Goal: Information Seeking & Learning: Learn about a topic

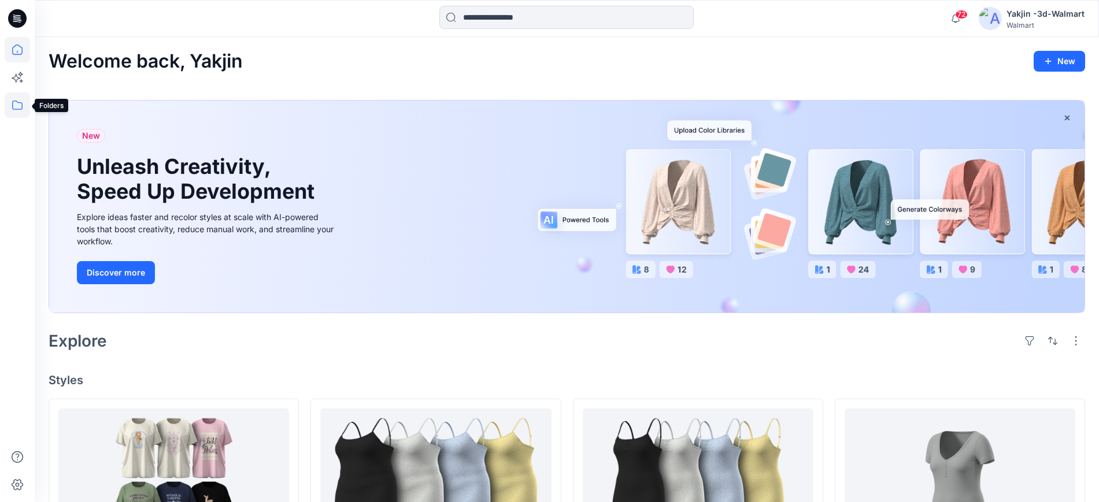
click at [24, 116] on icon at bounding box center [17, 104] width 25 height 25
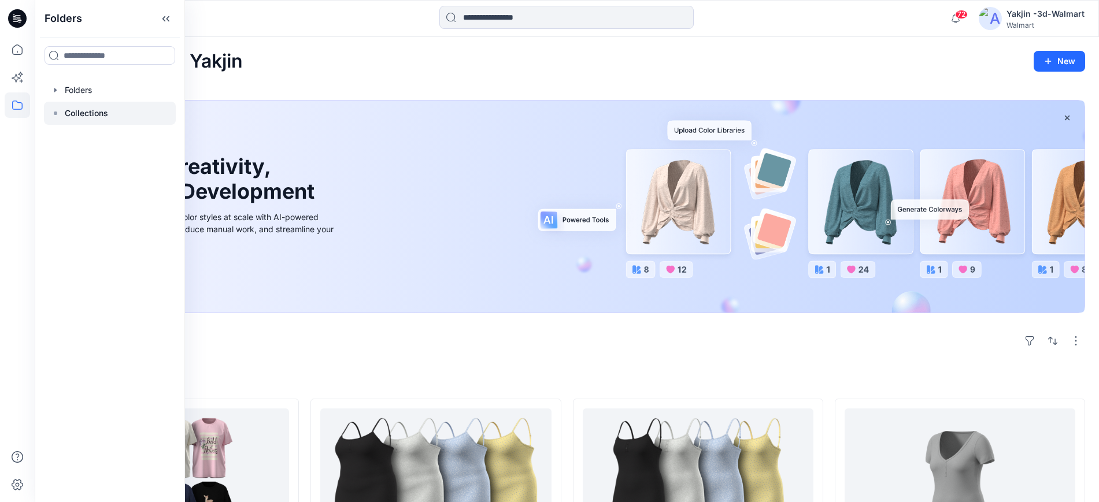
click at [95, 113] on p "Collections" at bounding box center [86, 113] width 43 height 14
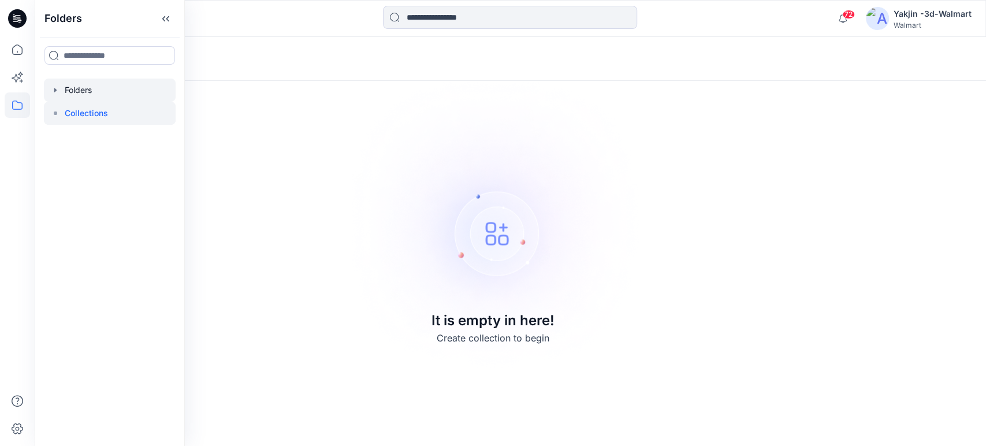
click at [73, 83] on div at bounding box center [110, 90] width 132 height 23
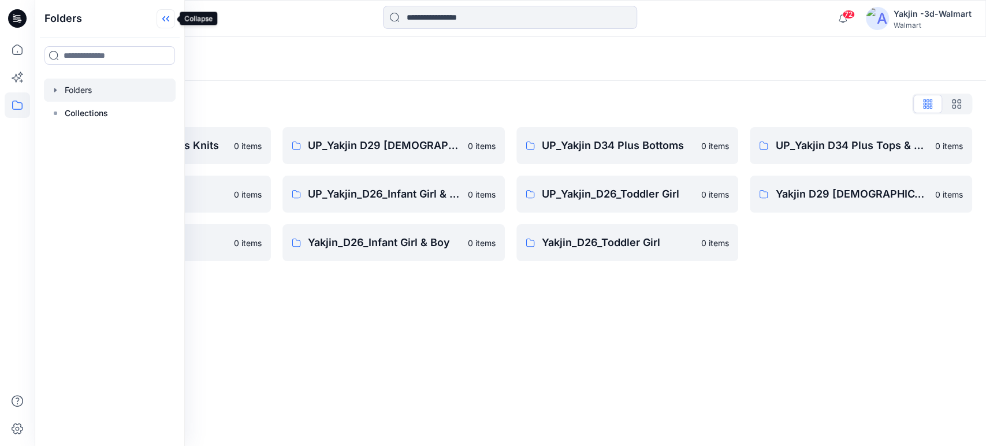
click at [166, 17] on icon at bounding box center [166, 18] width 18 height 19
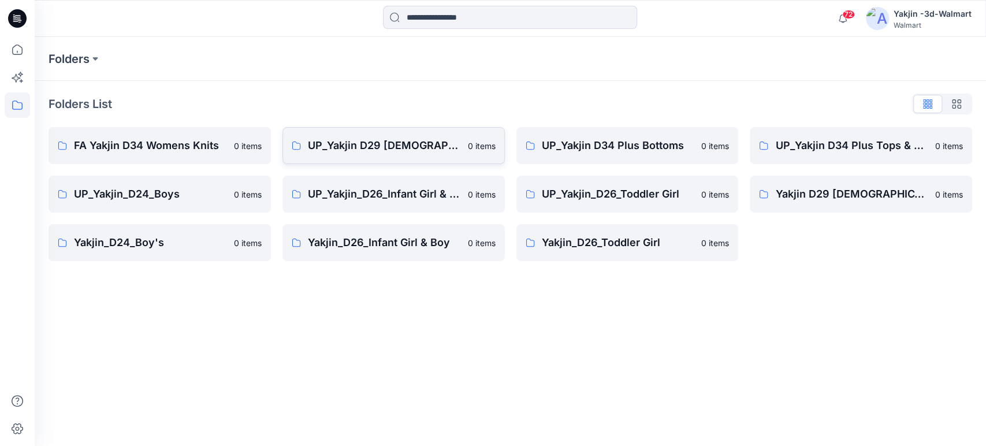
click at [337, 146] on p "UP_Yakjin D29 [DEMOGRAPHIC_DATA] Sleep" at bounding box center [384, 146] width 153 height 16
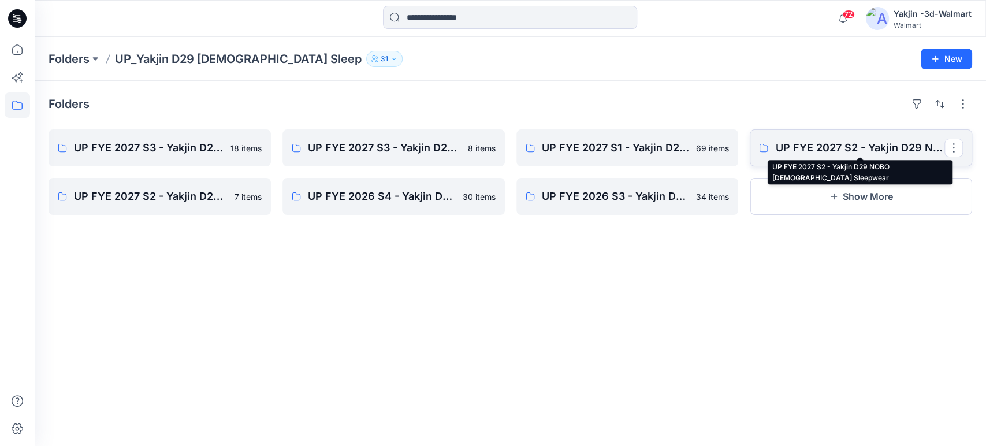
click at [792, 144] on p "UP FYE 2027 S2 - Yakjin D29 NOBO [DEMOGRAPHIC_DATA] Sleepwear" at bounding box center [859, 148] width 169 height 16
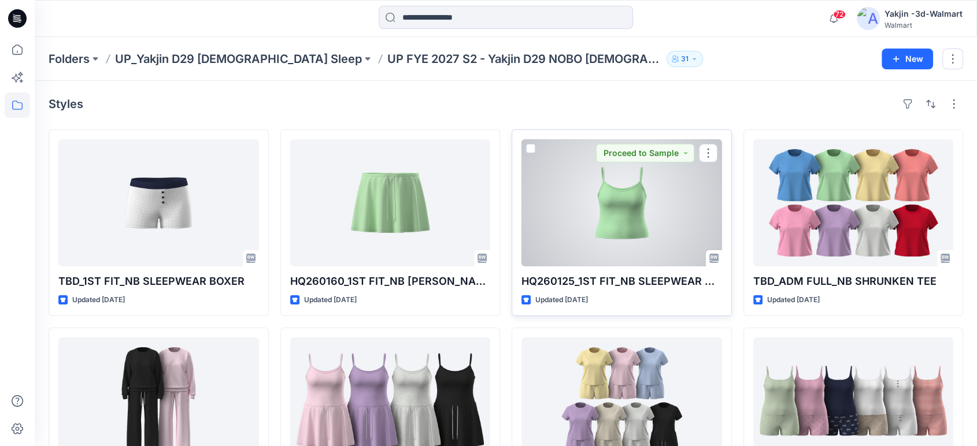
click at [570, 234] on div at bounding box center [621, 202] width 201 height 127
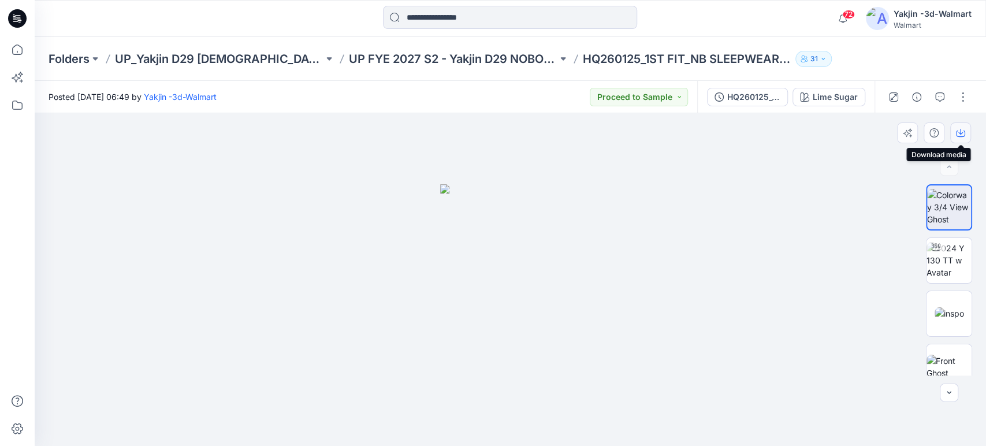
click at [956, 133] on icon "button" at bounding box center [960, 132] width 9 height 9
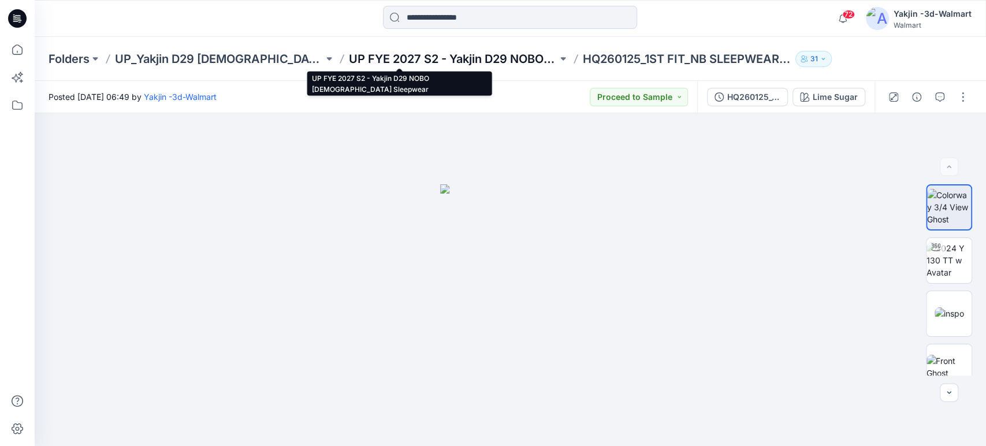
click at [349, 62] on p "UP FYE 2027 S2 - Yakjin D29 NOBO [DEMOGRAPHIC_DATA] Sleepwear" at bounding box center [453, 59] width 209 height 16
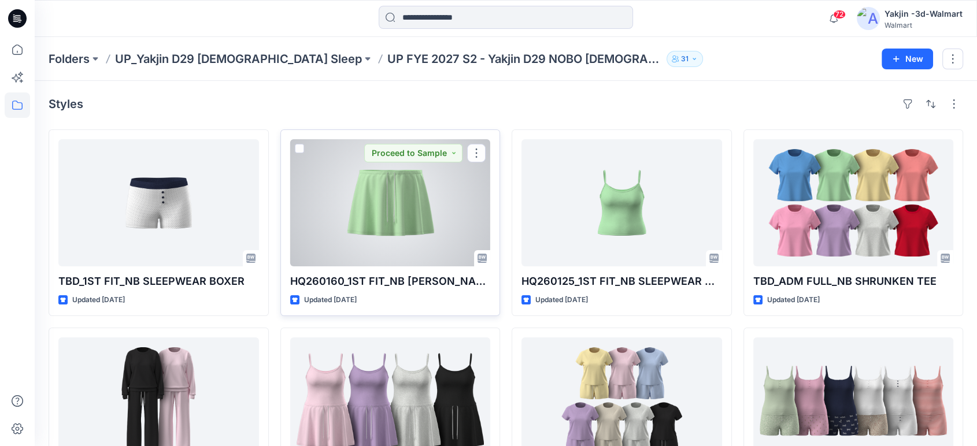
click at [370, 171] on div at bounding box center [390, 202] width 201 height 127
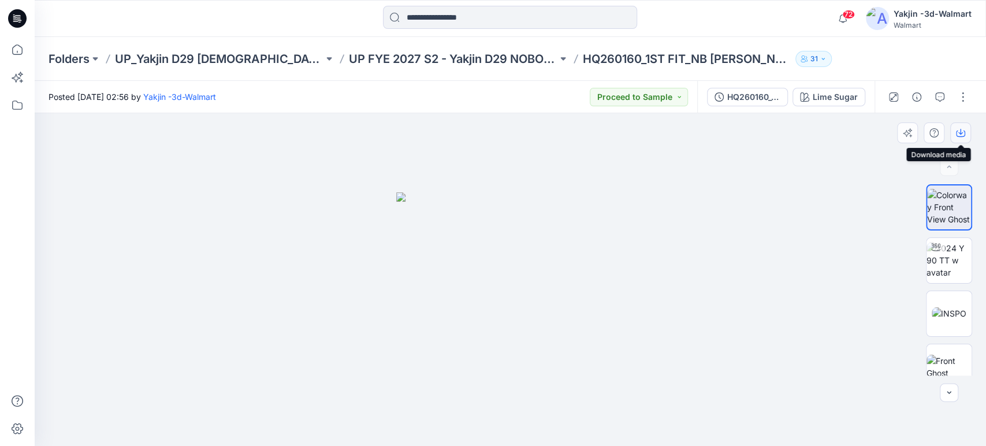
click at [954, 131] on button "button" at bounding box center [961, 133] width 21 height 21
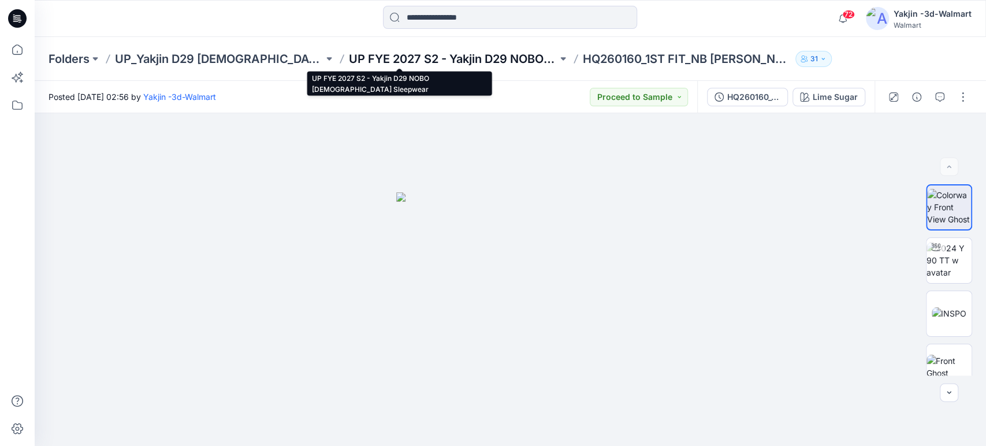
click at [435, 59] on p "UP FYE 2027 S2 - Yakjin D29 NOBO [DEMOGRAPHIC_DATA] Sleepwear" at bounding box center [453, 59] width 209 height 16
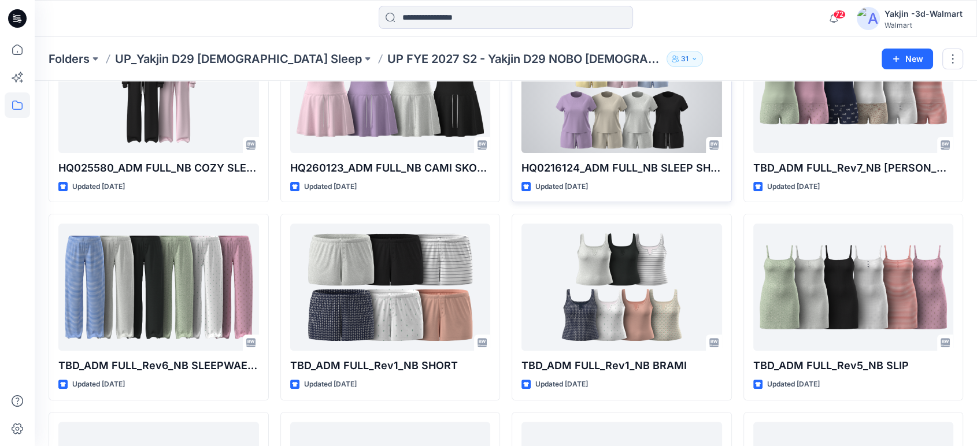
scroll to position [64, 0]
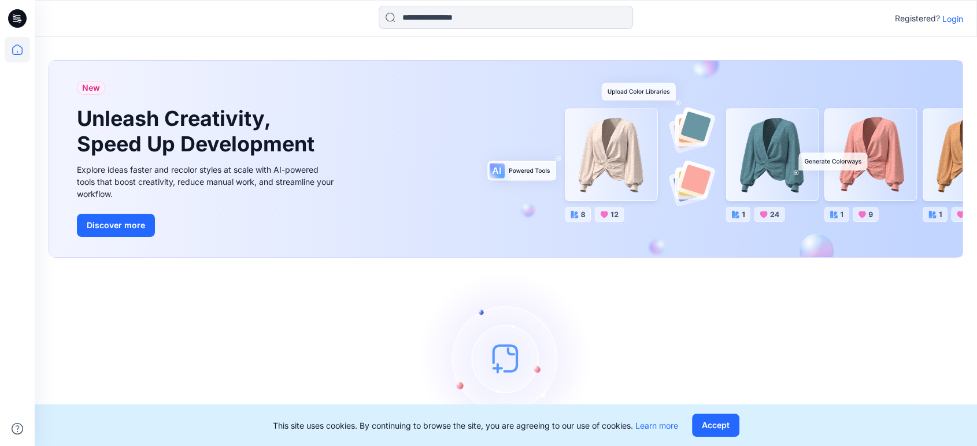
click at [960, 14] on p "Login" at bounding box center [952, 19] width 21 height 12
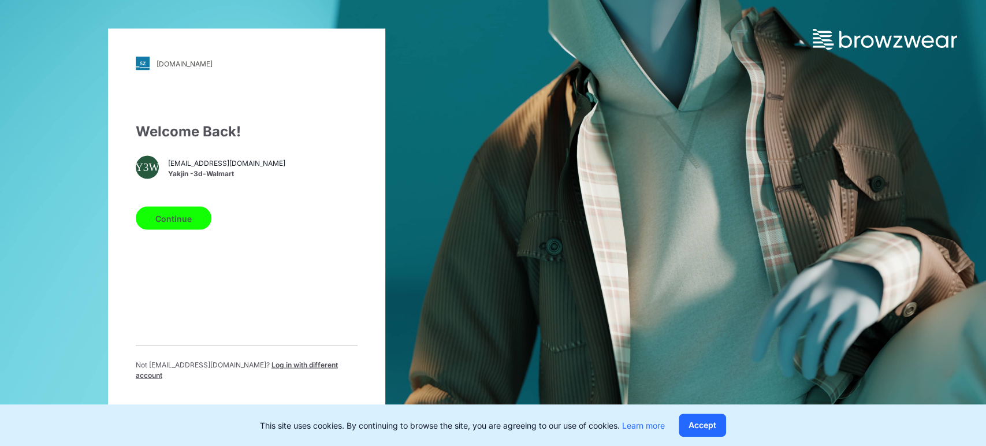
click at [186, 222] on button "Continue" at bounding box center [174, 218] width 76 height 23
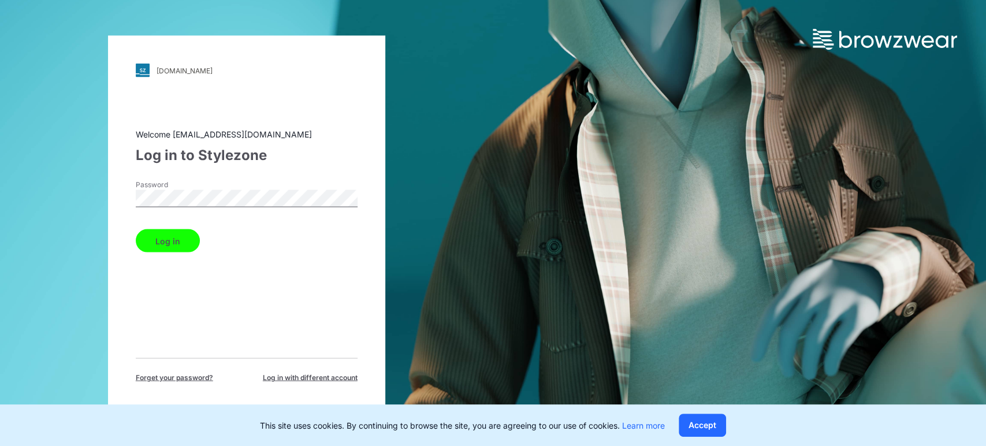
click at [172, 230] on button "Log in" at bounding box center [168, 240] width 64 height 23
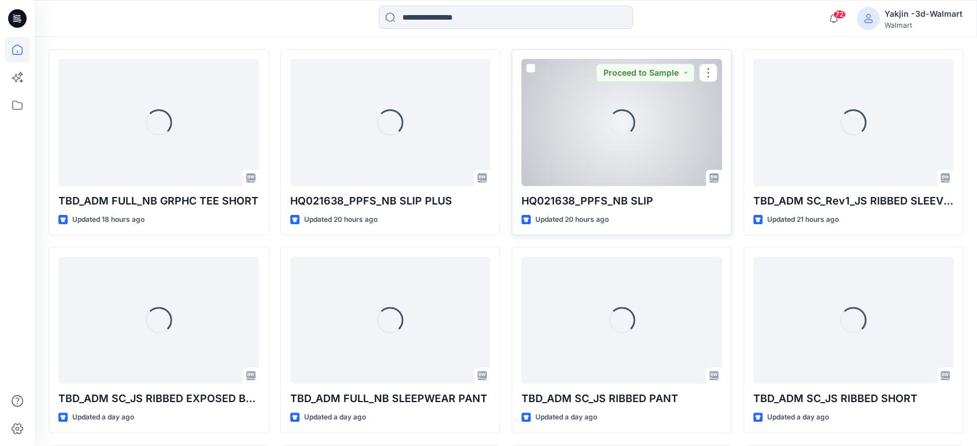
scroll to position [385, 0]
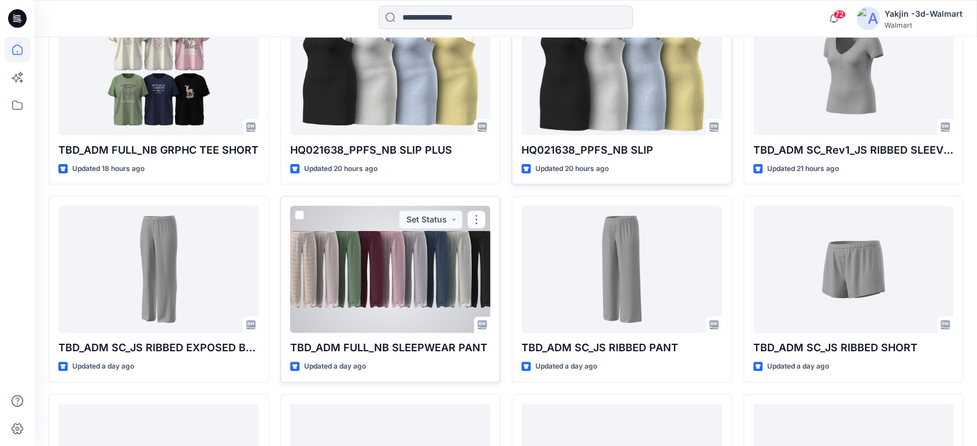
click at [432, 283] on div at bounding box center [390, 269] width 201 height 127
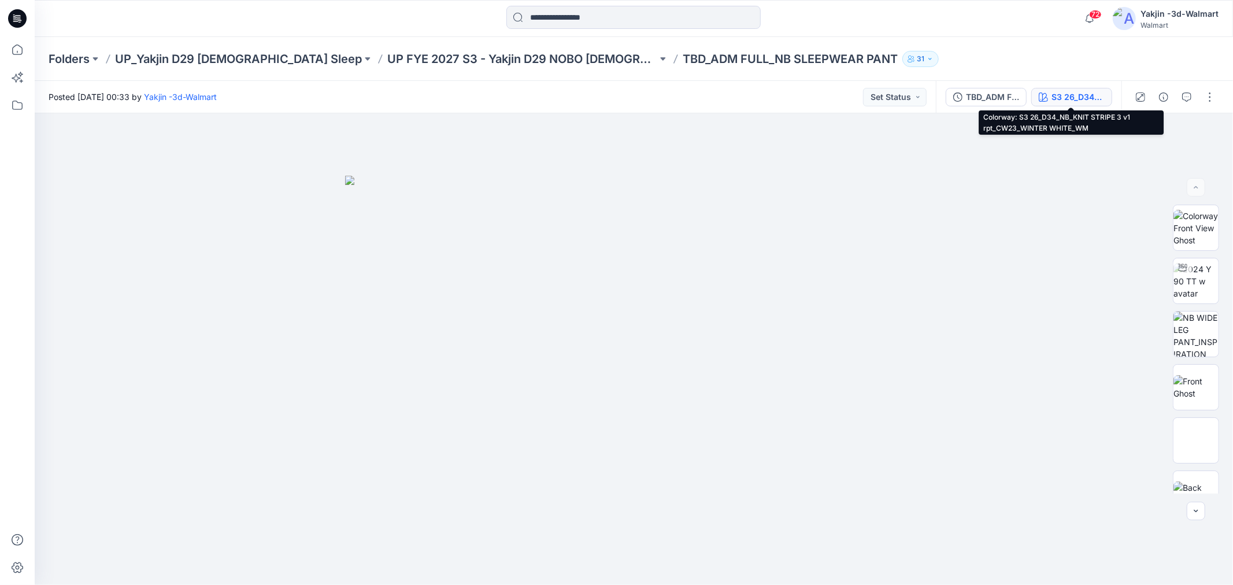
click at [976, 103] on button "S3 26_D34_NB_KNIT STRIPE 3 v1 rpt_CW23_WINTER WHITE_WM" at bounding box center [1071, 97] width 81 height 18
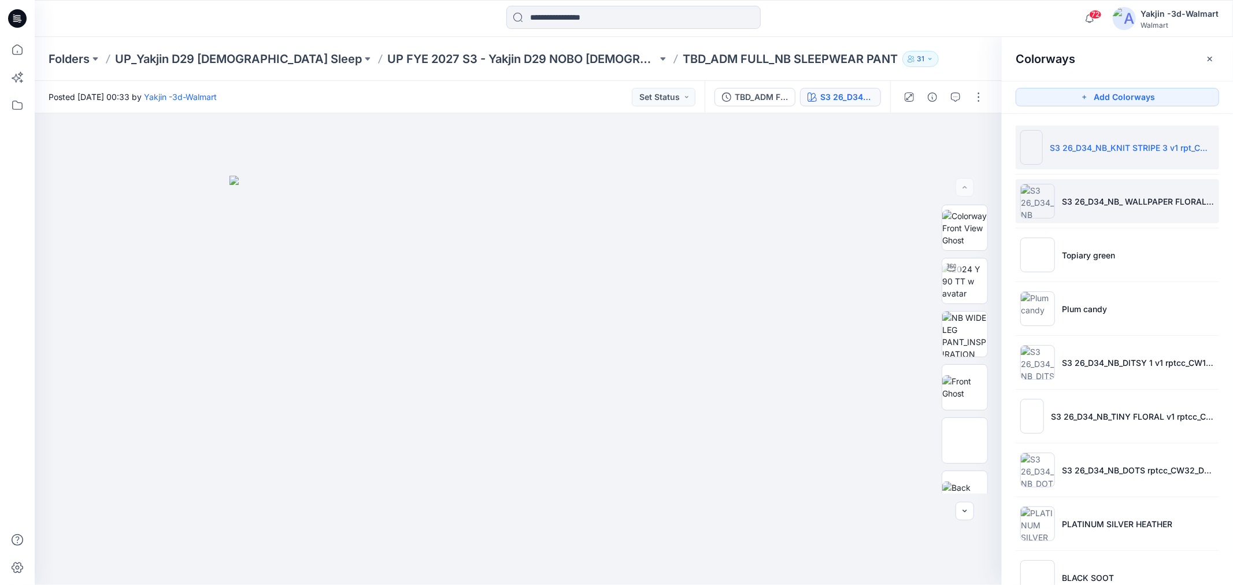
click at [976, 211] on li "S3 26_D34_NB_ WALLPAPER FLORAL v4 rpt_CW9_PLATINUM SILVER HTR_WM" at bounding box center [1116, 201] width 203 height 44
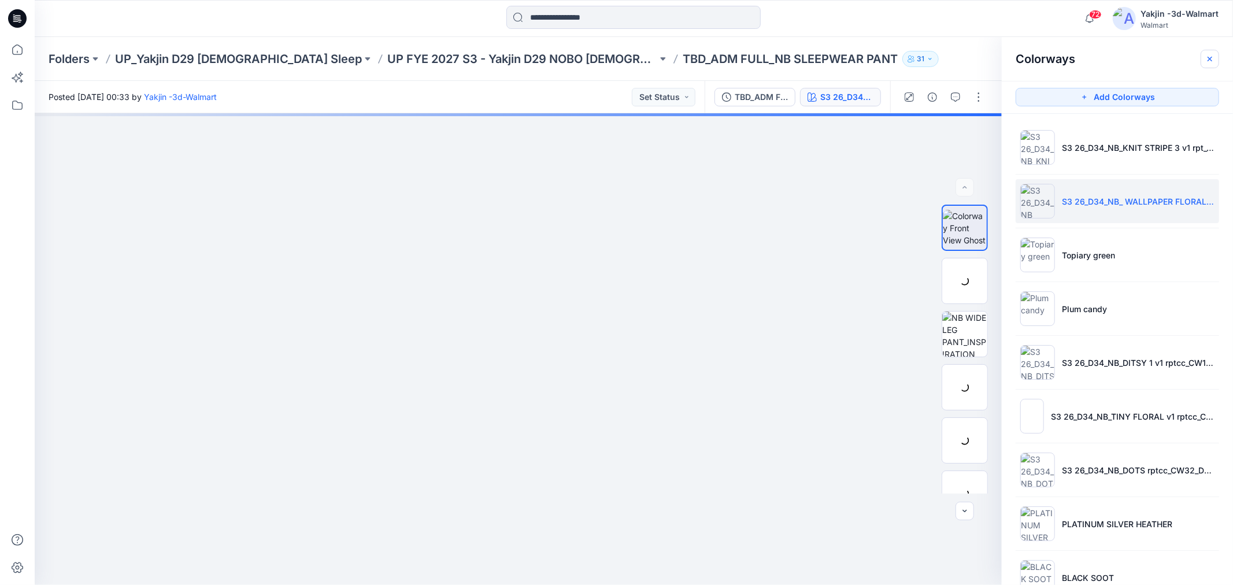
click at [976, 62] on button "button" at bounding box center [1209, 59] width 18 height 18
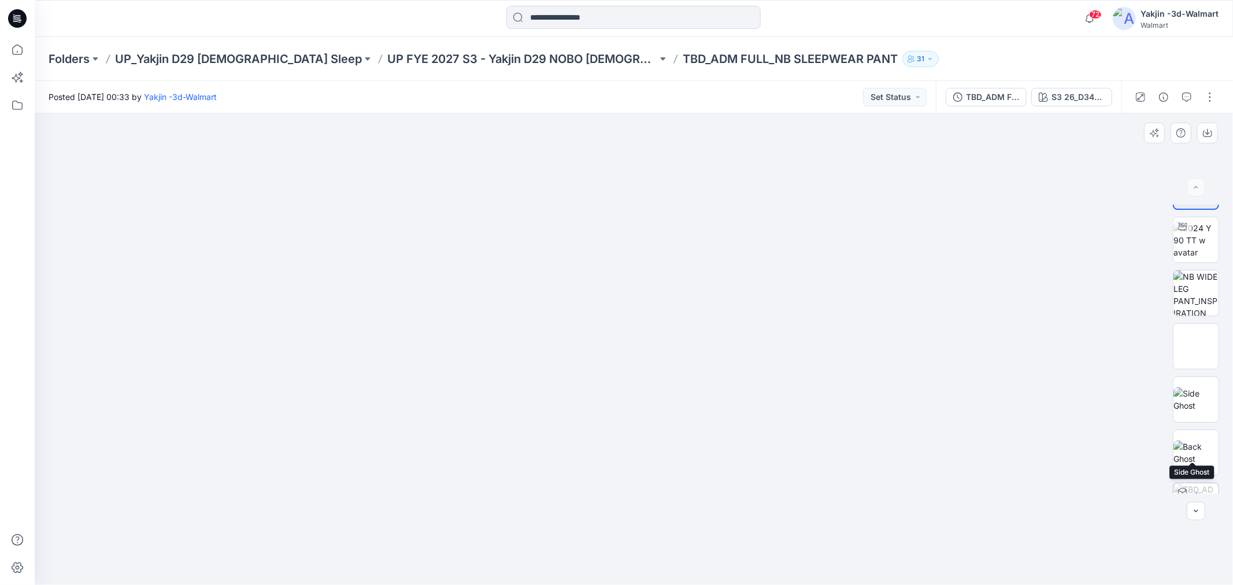
scroll to position [129, 0]
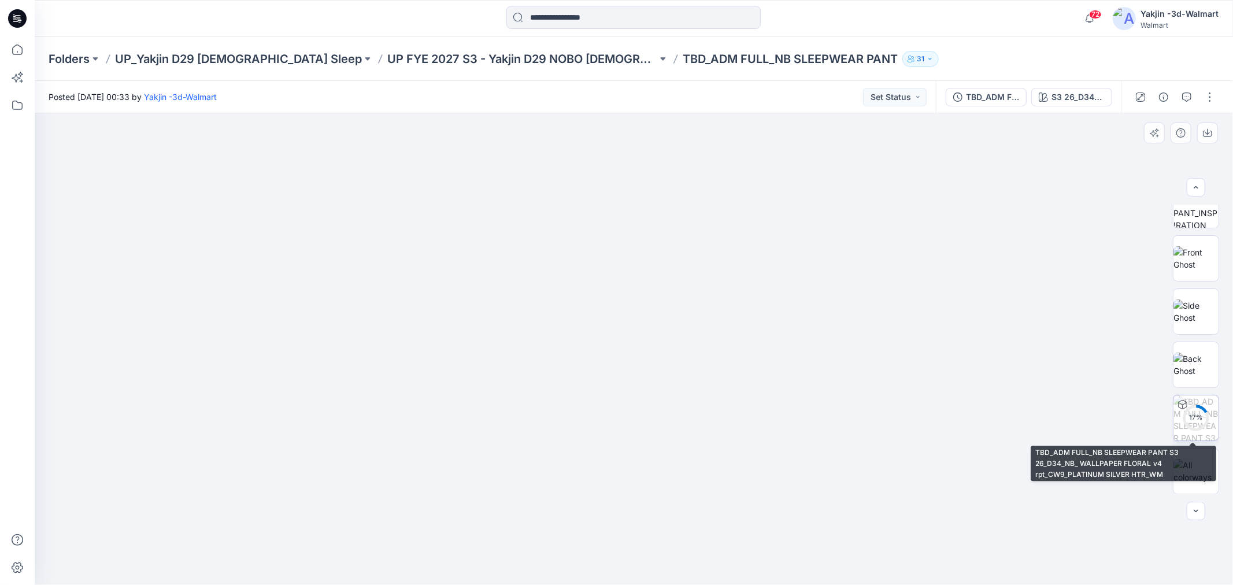
click at [976, 411] on circle at bounding box center [1195, 417] width 23 height 23
click at [976, 415] on img at bounding box center [1196, 418] width 44 height 44
click at [976, 420] on img at bounding box center [1196, 418] width 44 height 44
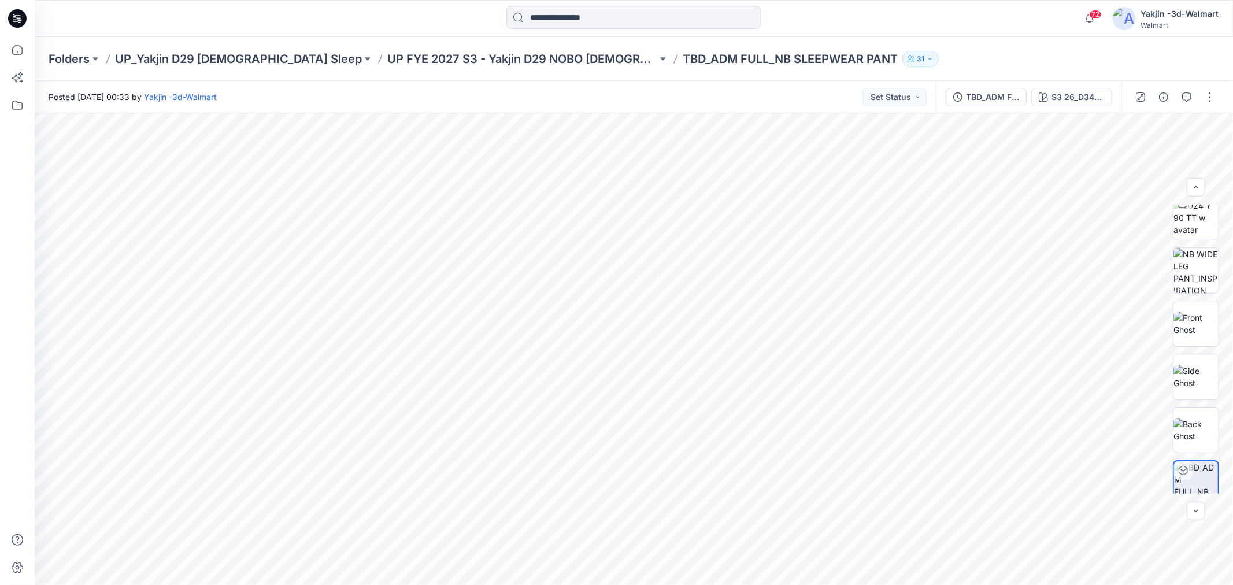
scroll to position [0, 0]
click at [976, 145] on button "button" at bounding box center [1186, 137] width 18 height 18
click at [976, 222] on img at bounding box center [1195, 228] width 45 height 36
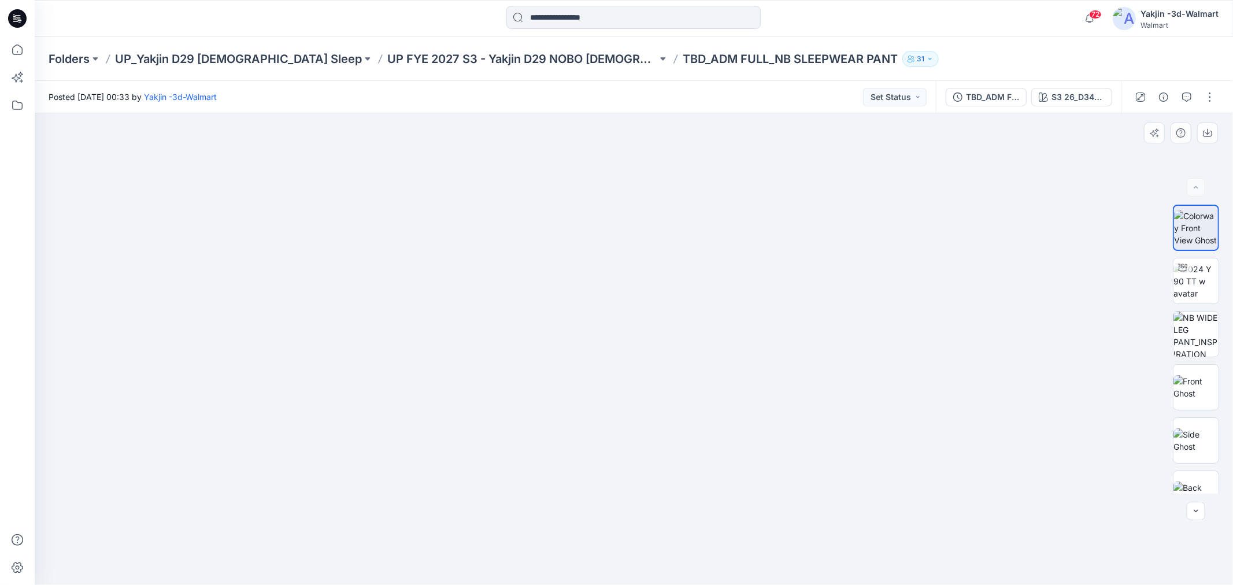
drag, startPoint x: 684, startPoint y: 135, endPoint x: 673, endPoint y: 258, distance: 124.1
click at [673, 113] on img at bounding box center [634, 113] width 200 height 0
click at [976, 137] on icon "button" at bounding box center [1207, 132] width 9 height 9
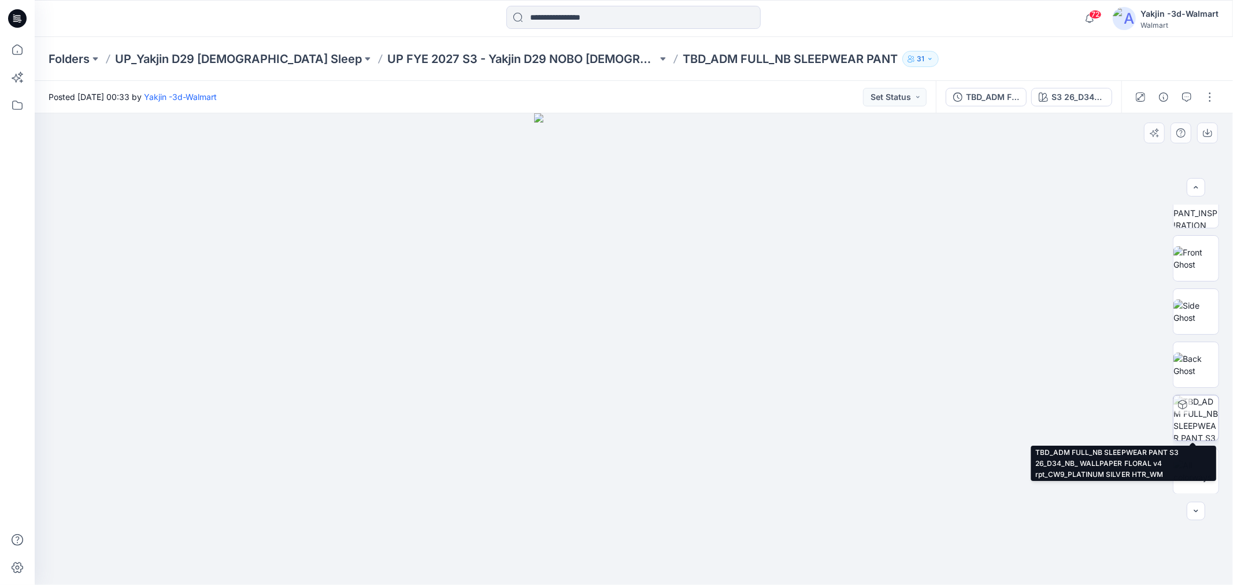
click at [976, 416] on img at bounding box center [1195, 417] width 45 height 45
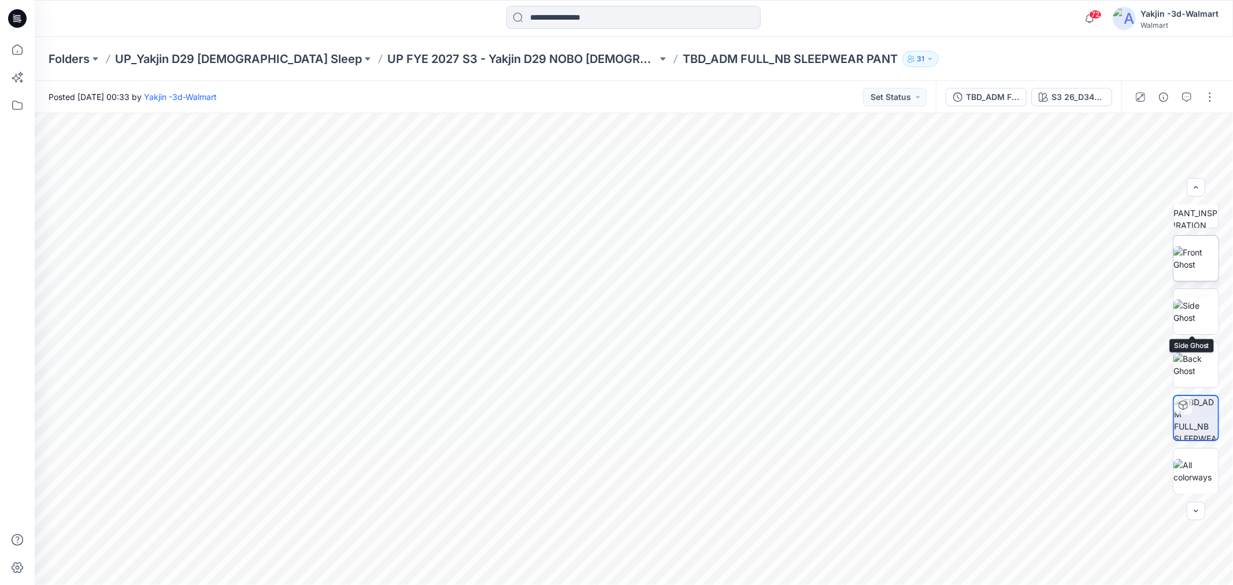
click at [976, 251] on img at bounding box center [1195, 258] width 45 height 24
